Goal: Task Accomplishment & Management: Use online tool/utility

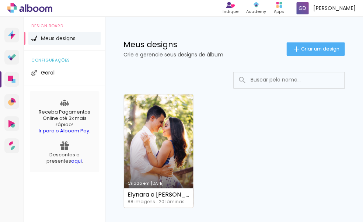
click at [161, 136] on link "Criado em [DATE]" at bounding box center [158, 150] width 69 height 113
